Goal: Understand process/instructions

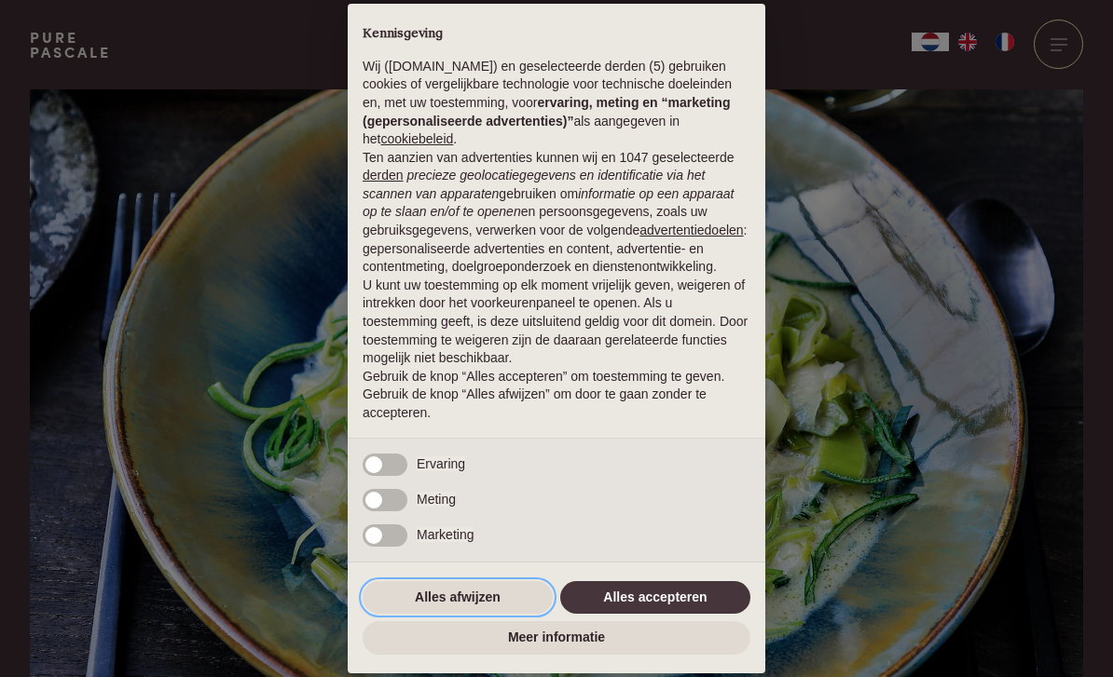
click at [475, 600] on button "Alles afwijzen" at bounding box center [458, 599] width 190 height 34
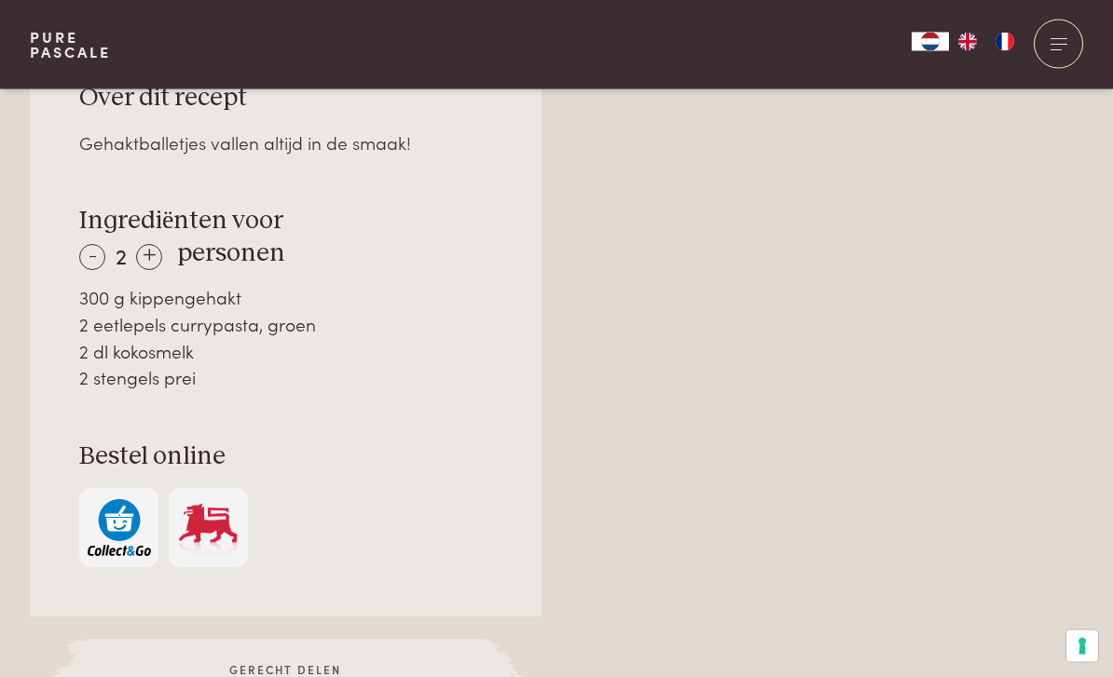
scroll to position [1257, 0]
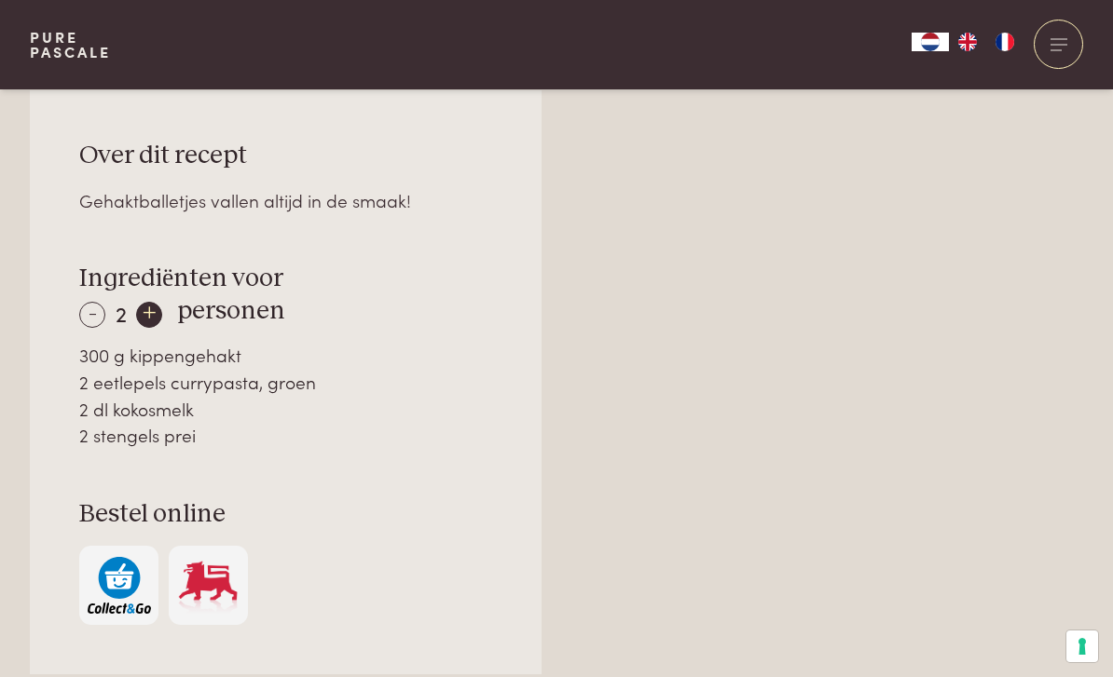
click at [154, 315] on div "+" at bounding box center [149, 315] width 26 height 26
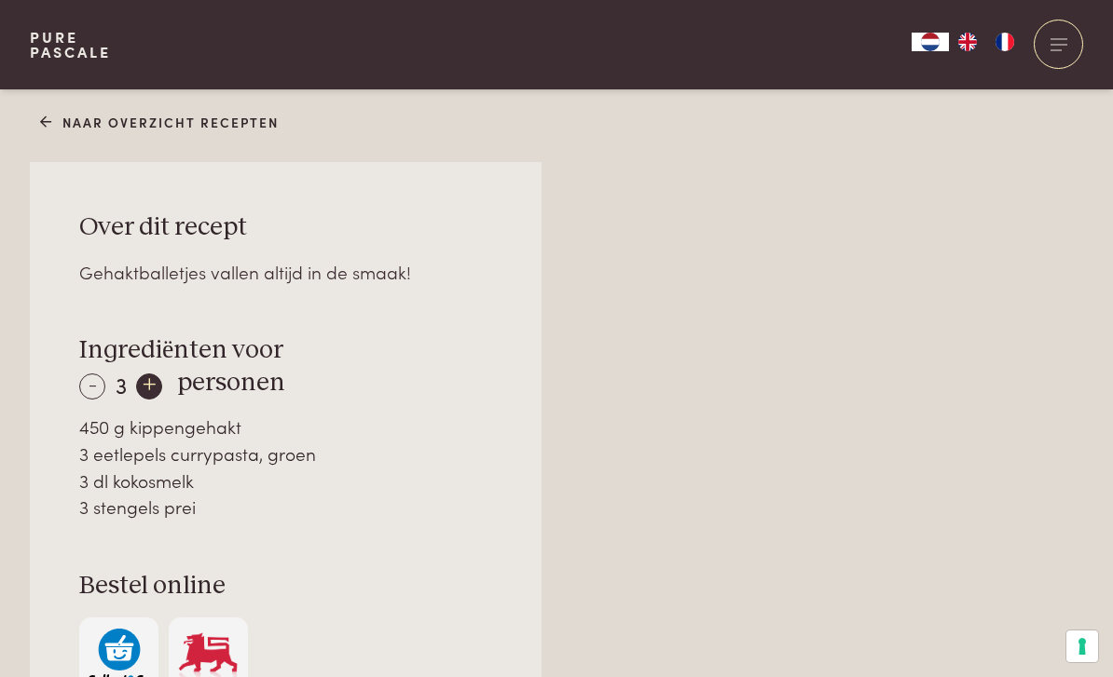
scroll to position [1184, 0]
click at [96, 387] on div "-" at bounding box center [92, 388] width 26 height 26
click at [151, 388] on div "+" at bounding box center [149, 388] width 26 height 26
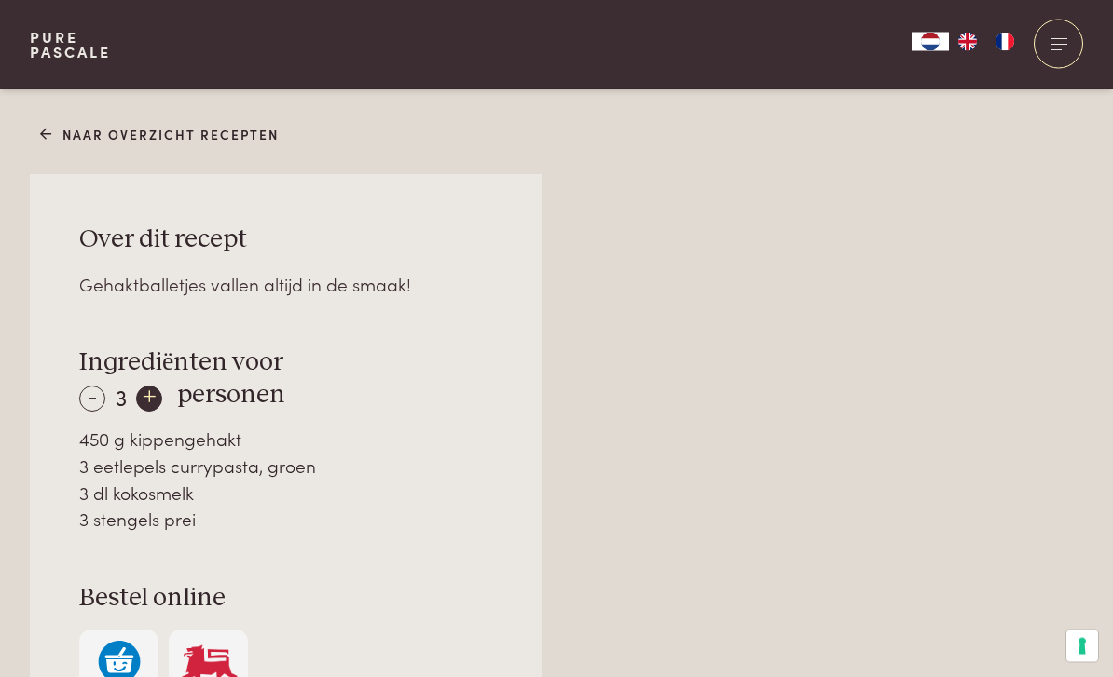
scroll to position [1115, 0]
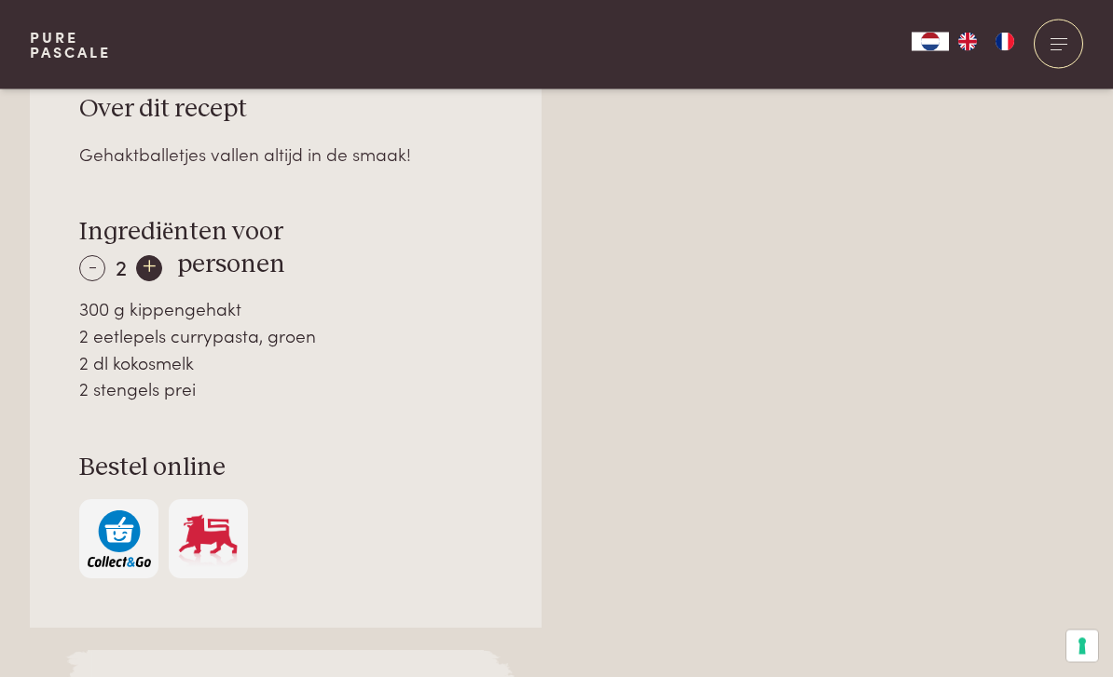
click at [156, 256] on div "+" at bounding box center [149, 269] width 26 height 26
click at [156, 267] on div "+" at bounding box center [149, 268] width 26 height 26
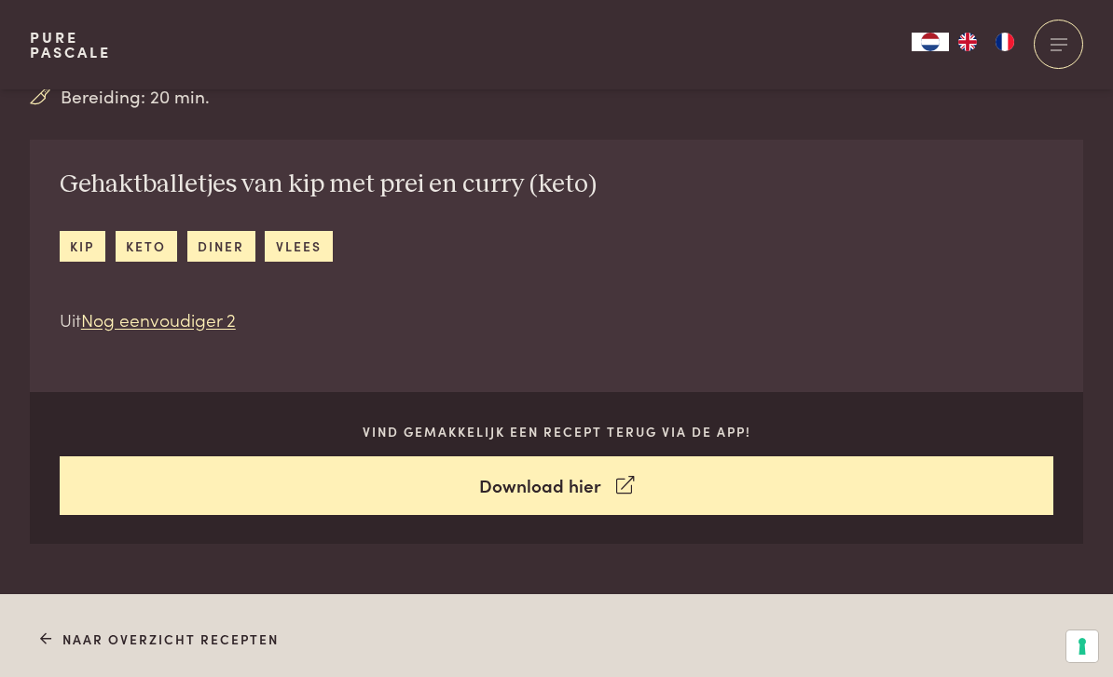
scroll to position [664, 0]
